Goal: Transaction & Acquisition: Purchase product/service

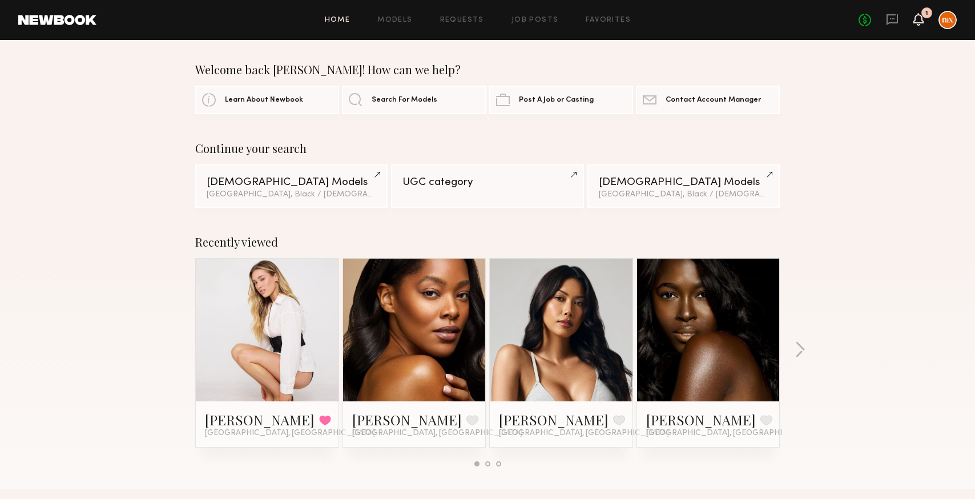
click at [922, 17] on icon at bounding box center [918, 19] width 9 height 8
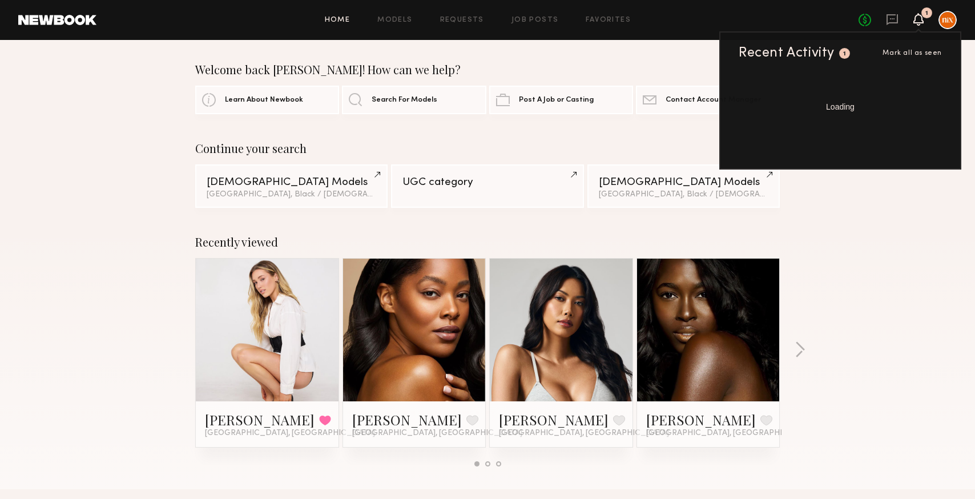
click at [904, 49] on div "Recent Activity 1 Mark all as seen" at bounding box center [840, 53] width 203 height 14
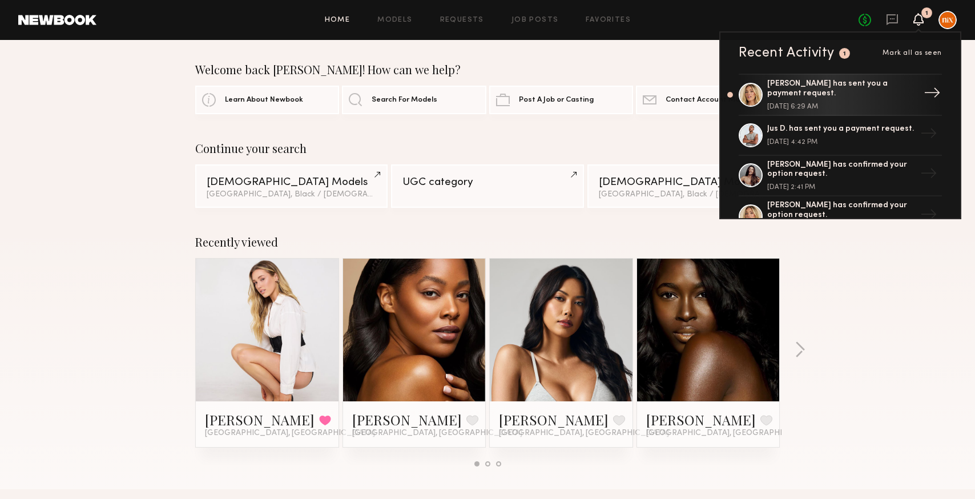
click at [845, 82] on div "[PERSON_NAME] has sent you a payment request." at bounding box center [842, 88] width 148 height 19
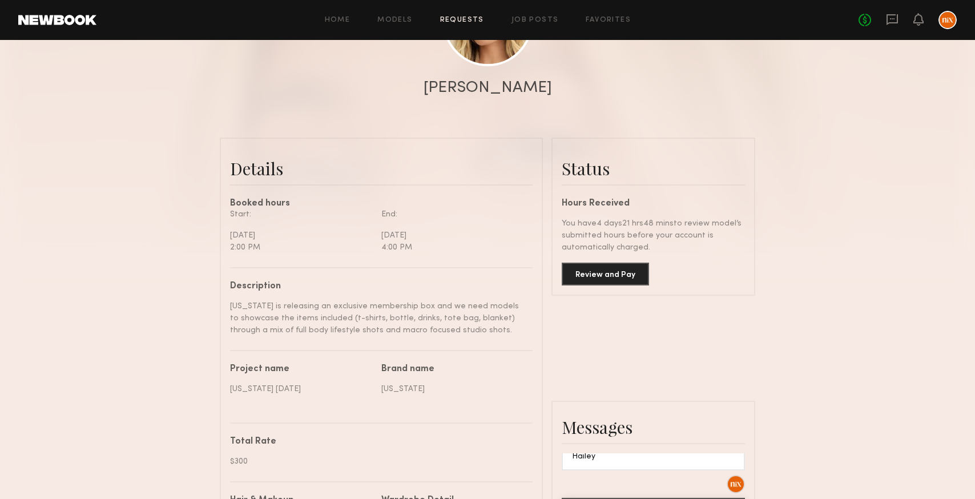
scroll to position [189, 0]
click at [624, 280] on button "Review and Pay" at bounding box center [605, 273] width 87 height 23
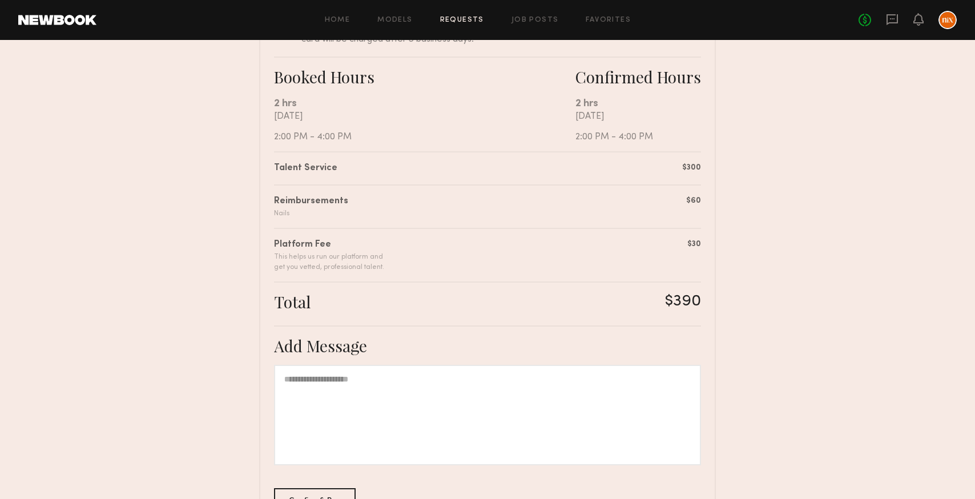
scroll to position [274, 0]
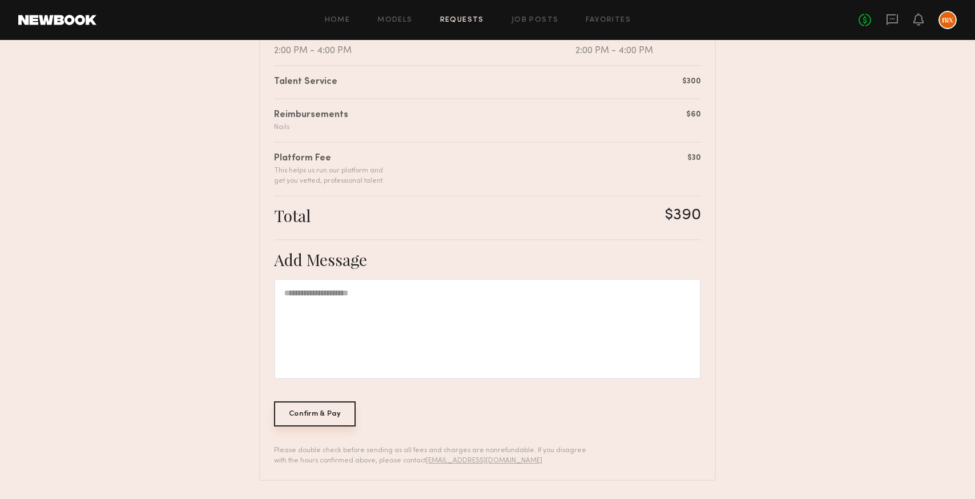
click at [312, 415] on div "Confirm & Pay" at bounding box center [315, 413] width 82 height 25
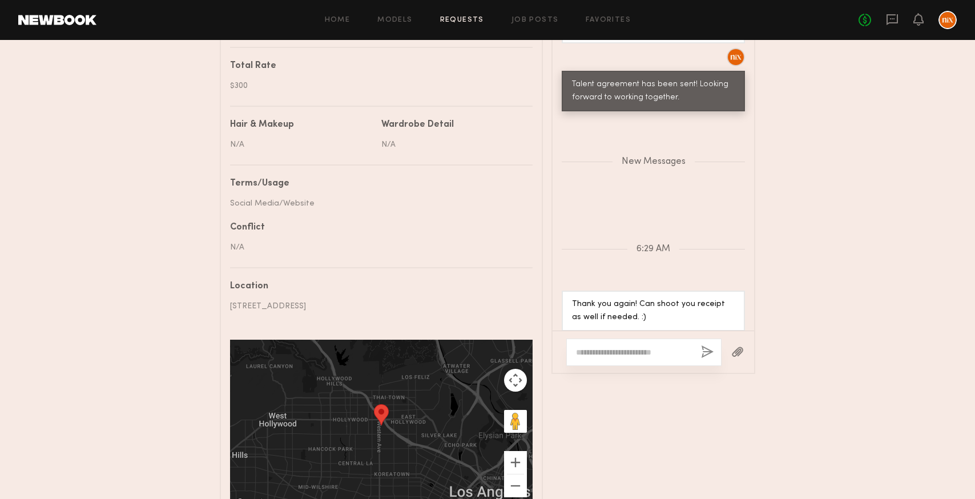
scroll to position [668, 0]
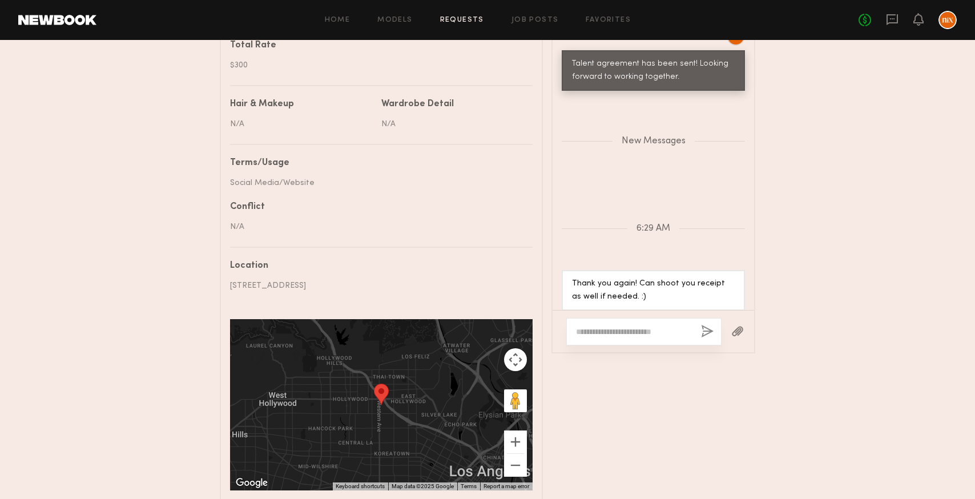
click at [647, 338] on div at bounding box center [644, 331] width 155 height 27
click at [657, 325] on div at bounding box center [644, 331] width 155 height 27
click at [649, 332] on textarea at bounding box center [634, 331] width 116 height 11
click at [596, 318] on textarea "**********" at bounding box center [634, 326] width 116 height 23
click at [609, 335] on textarea "**********" at bounding box center [634, 326] width 116 height 23
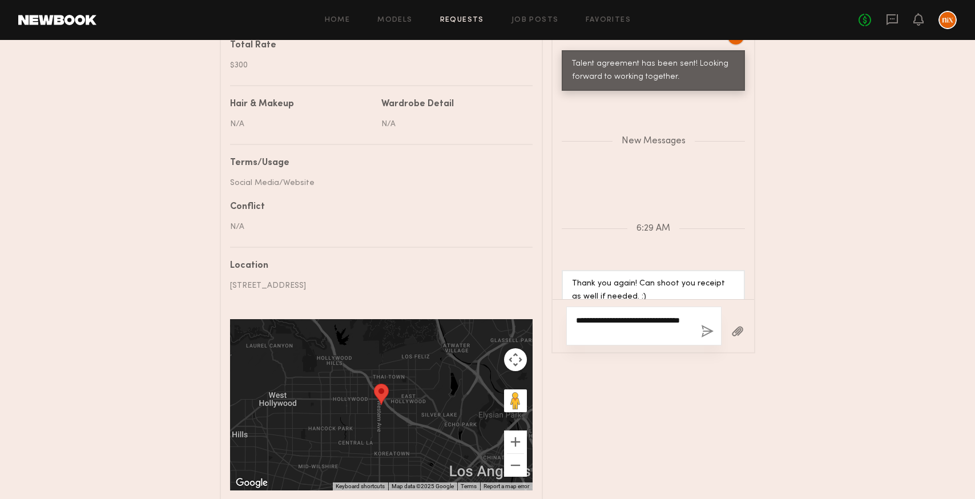
type textarea "**********"
click at [707, 334] on button "button" at bounding box center [707, 332] width 13 height 14
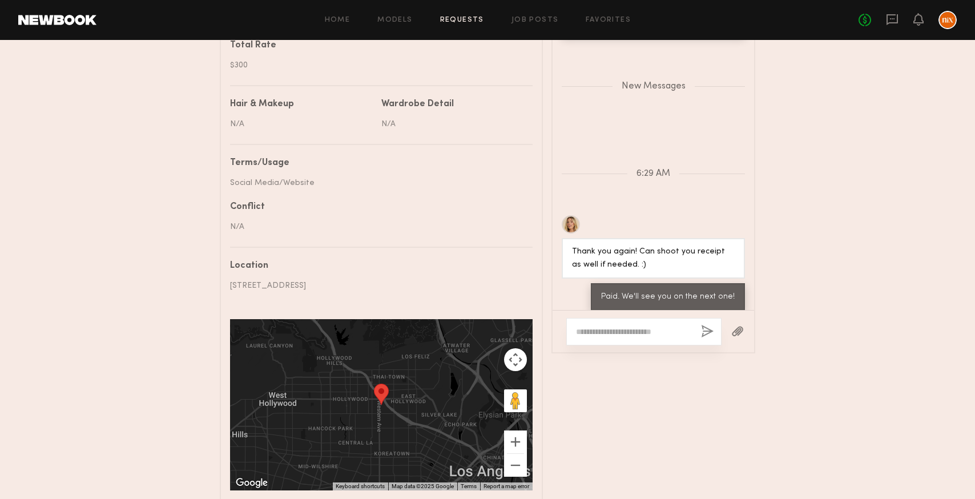
click at [737, 410] on div "Messages Keep direct messages professional and related only to paid job opportu…" at bounding box center [654, 228] width 204 height 548
